Goal: Navigation & Orientation: Find specific page/section

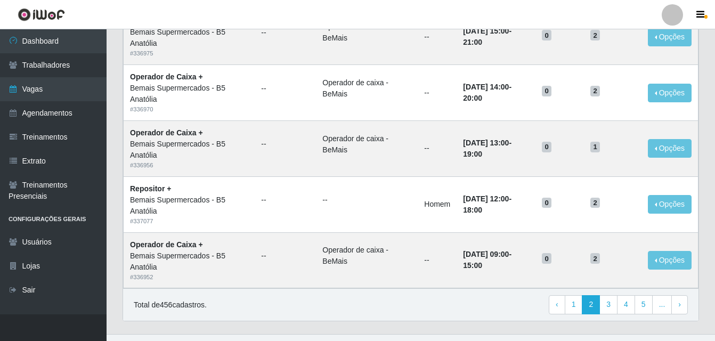
scroll to position [730, 0]
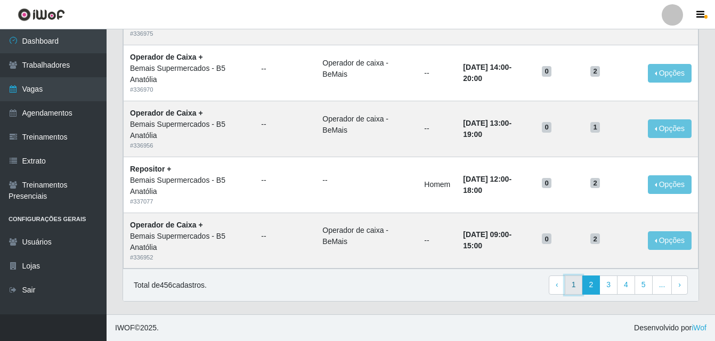
click at [573, 283] on link "1" at bounding box center [574, 284] width 18 height 19
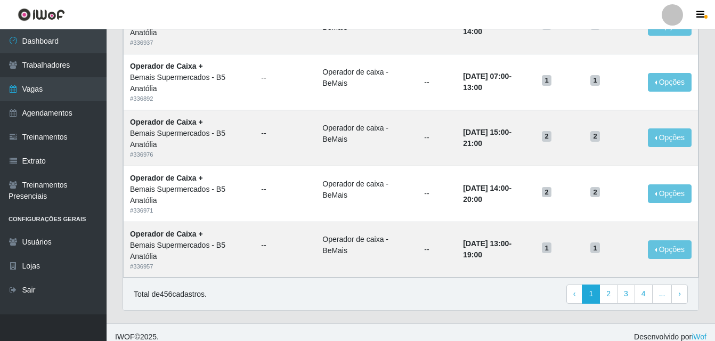
scroll to position [730, 0]
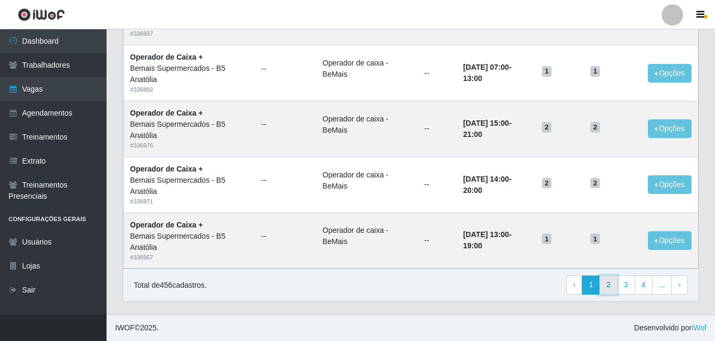
click at [612, 286] on link "2" at bounding box center [608, 284] width 18 height 19
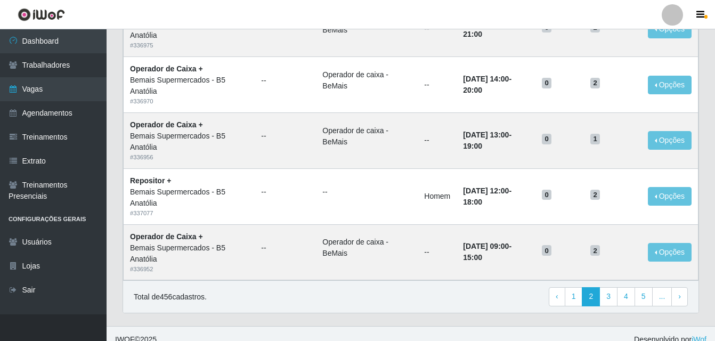
scroll to position [730, 0]
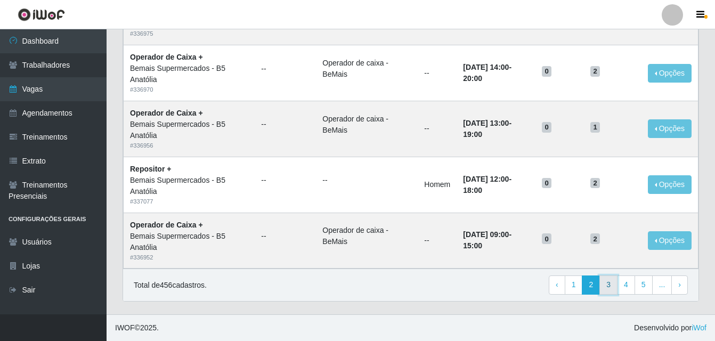
click at [612, 286] on link "3" at bounding box center [608, 284] width 18 height 19
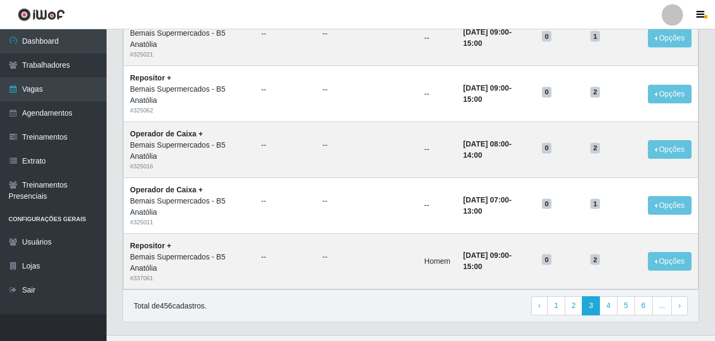
scroll to position [730, 0]
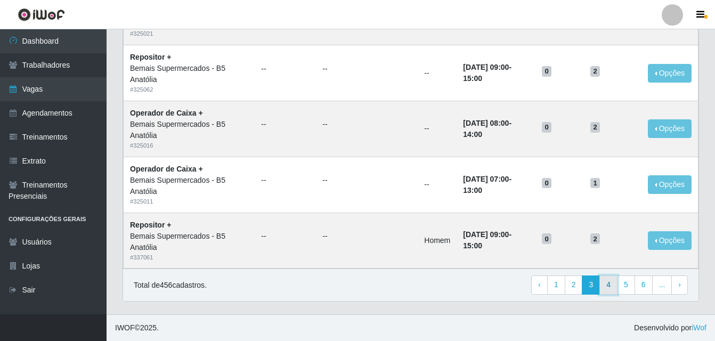
click at [607, 288] on link "4" at bounding box center [608, 284] width 18 height 19
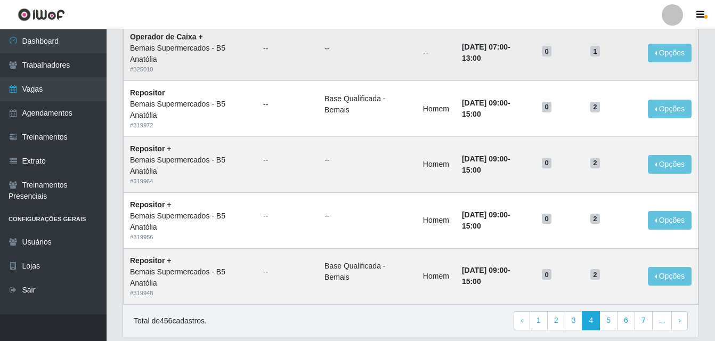
scroll to position [730, 0]
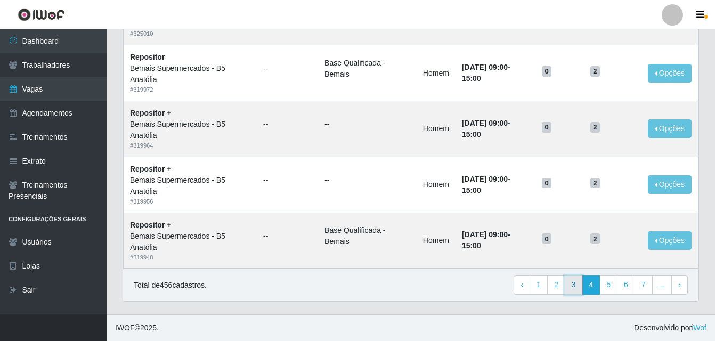
click at [578, 287] on link "3" at bounding box center [574, 284] width 18 height 19
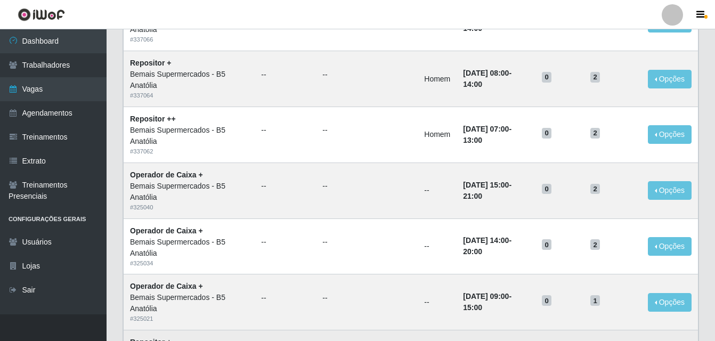
scroll to position [730, 0]
